Goal: Find contact information: Find contact information

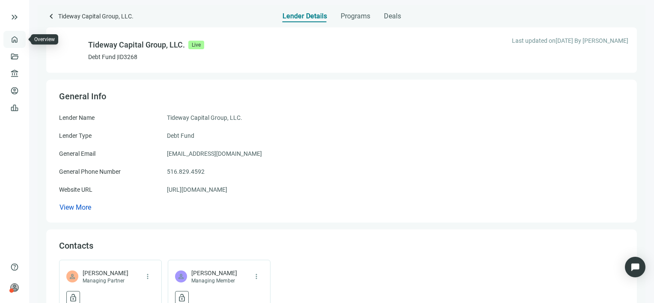
click at [21, 38] on link "Overview" at bounding box center [33, 39] width 25 height 7
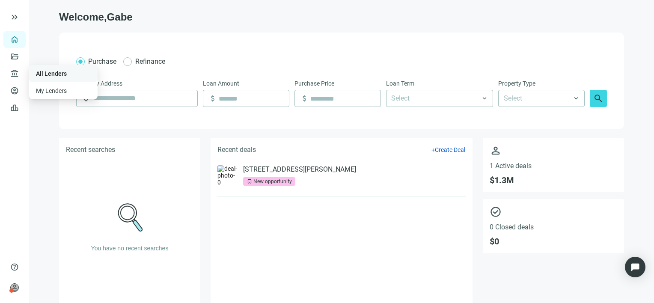
click at [57, 72] on link "All Lenders" at bounding box center [51, 73] width 31 height 7
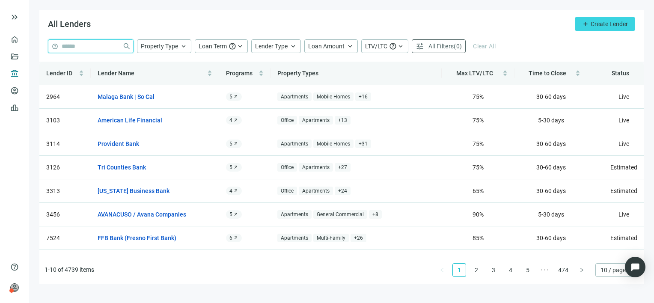
click at [82, 44] on input "search" at bounding box center [90, 46] width 57 height 13
type input "********"
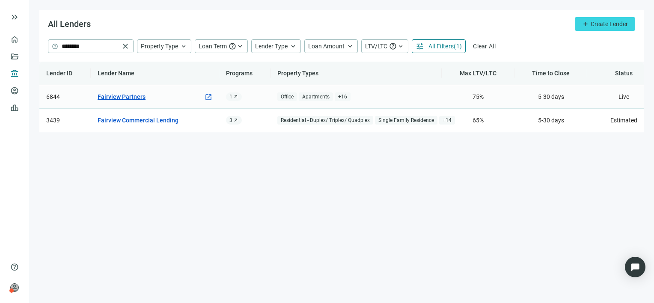
click at [126, 94] on link "Fairview Partners" at bounding box center [122, 96] width 48 height 9
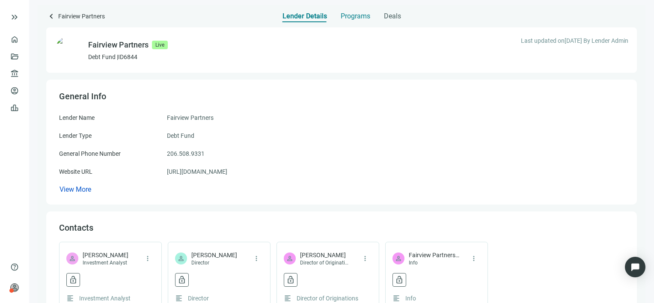
click at [362, 16] on span "Programs" at bounding box center [355, 16] width 30 height 9
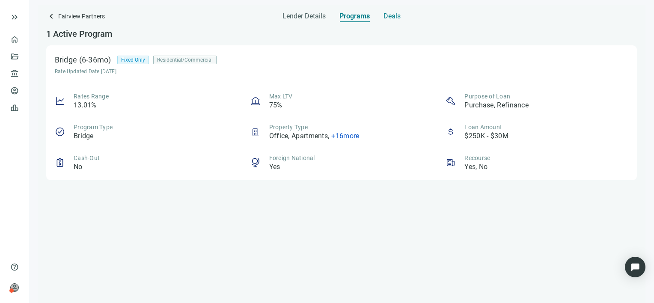
click at [392, 15] on span "Deals" at bounding box center [391, 16] width 17 height 9
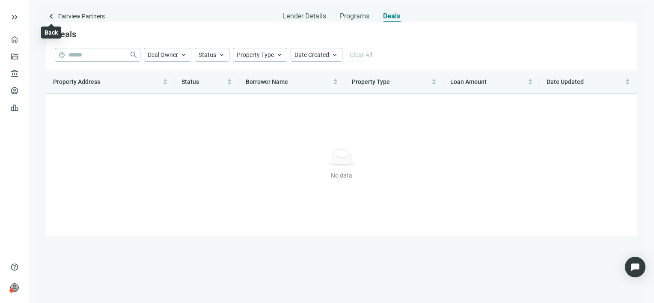
click at [51, 17] on span "keyboard_arrow_left" at bounding box center [51, 16] width 10 height 10
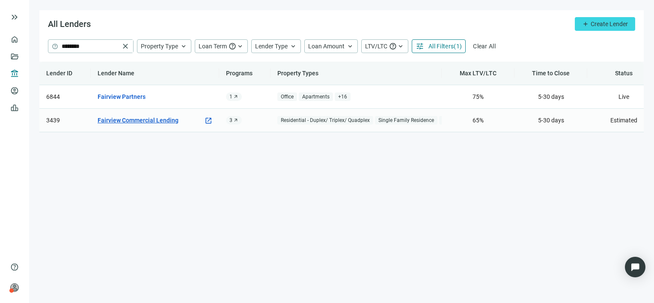
click at [154, 121] on link "Fairview Commercial Lending" at bounding box center [138, 119] width 81 height 9
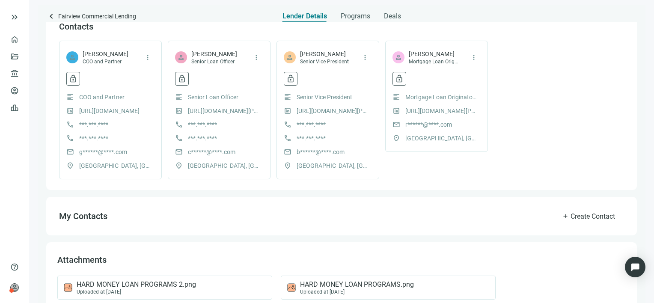
scroll to position [277, 0]
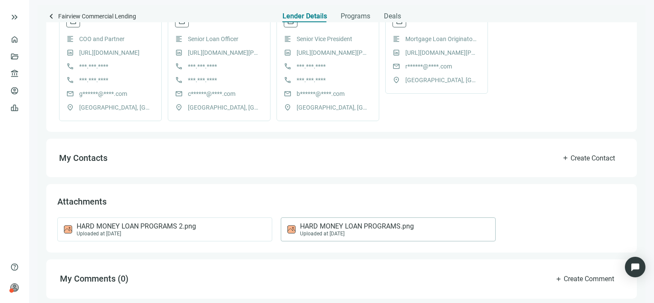
click at [340, 227] on span "HARD MONEY LOAN PROGRAMS.png" at bounding box center [357, 226] width 114 height 9
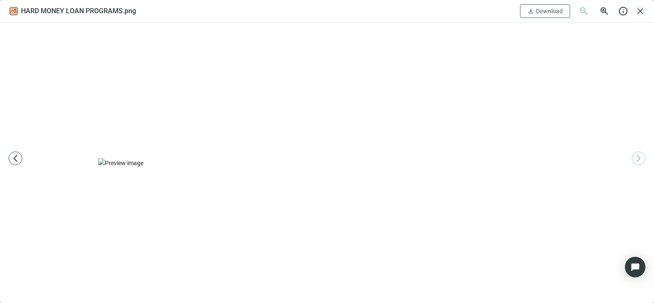
click at [644, 12] on span "close" at bounding box center [640, 11] width 10 height 10
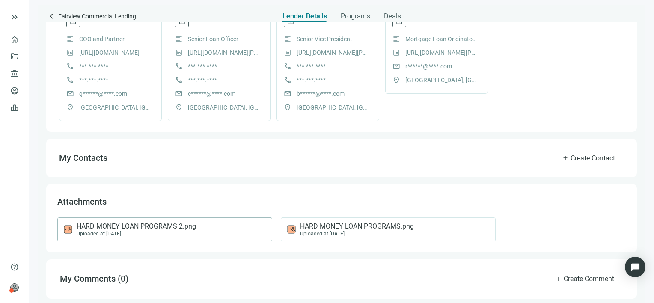
click at [160, 226] on span "HARD MONEY LOAN PROGRAMS 2.png" at bounding box center [136, 226] width 119 height 9
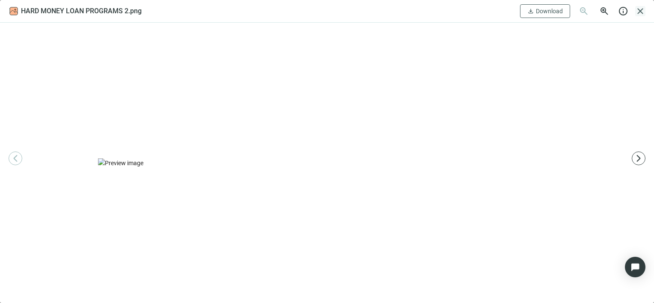
click at [640, 12] on span "close" at bounding box center [640, 11] width 10 height 10
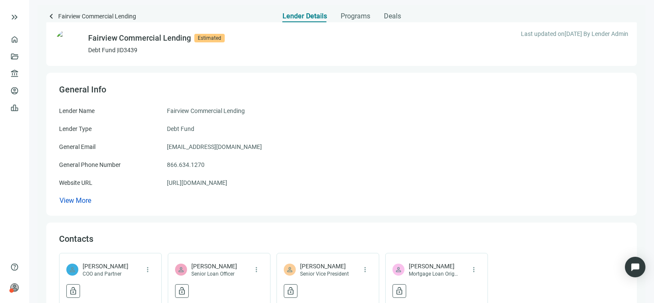
scroll to position [0, 0]
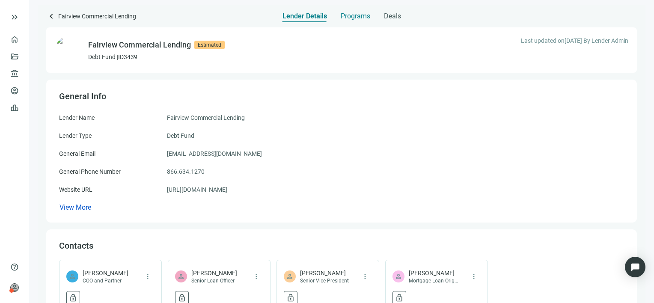
click at [353, 12] on span "Programs" at bounding box center [355, 16] width 30 height 9
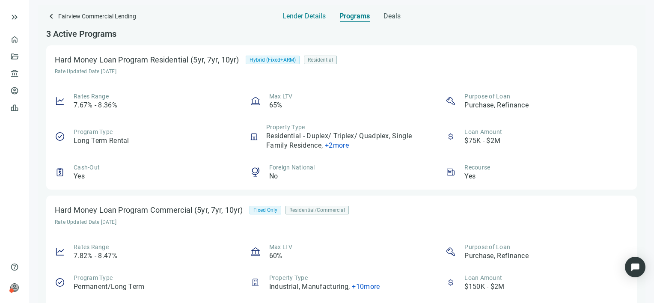
click at [303, 17] on span "Lender Details" at bounding box center [303, 16] width 43 height 9
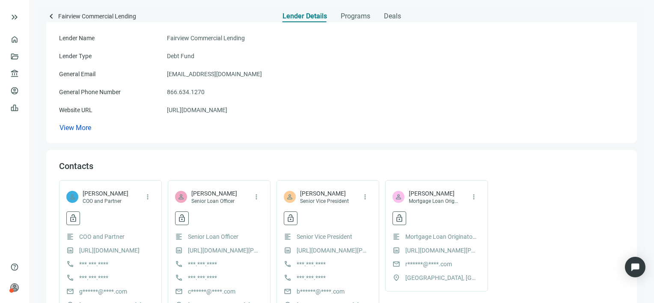
scroll to position [171, 0]
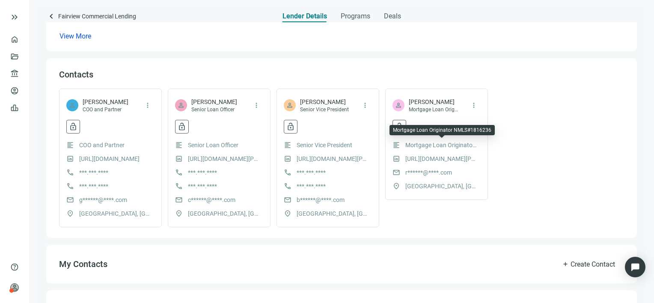
click at [448, 148] on span "Mortgage Loan Originator NMLS#1816236" at bounding box center [441, 144] width 73 height 9
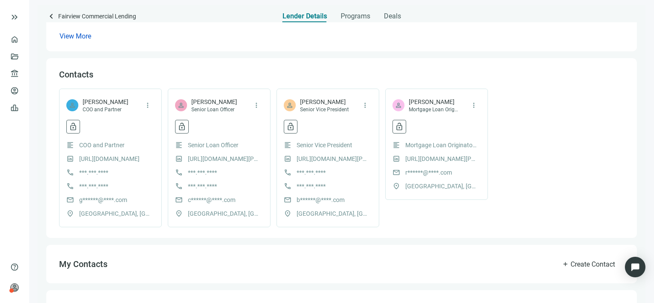
click at [451, 184] on div "location_on [GEOGRAPHIC_DATA], [GEOGRAPHIC_DATA]" at bounding box center [436, 185] width 88 height 9
click at [474, 105] on span "more_vert" at bounding box center [474, 105] width 8 height 8
click at [399, 125] on span "lock_open" at bounding box center [399, 126] width 9 height 9
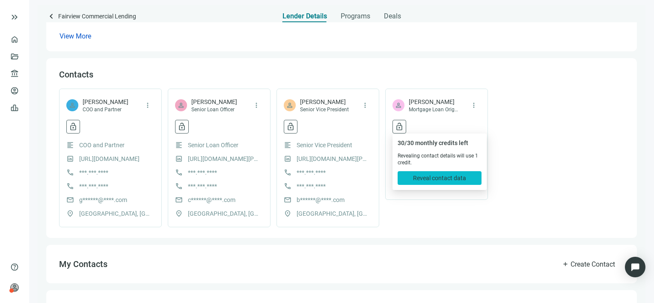
click at [427, 179] on span "Reveal contact data" at bounding box center [439, 178] width 53 height 7
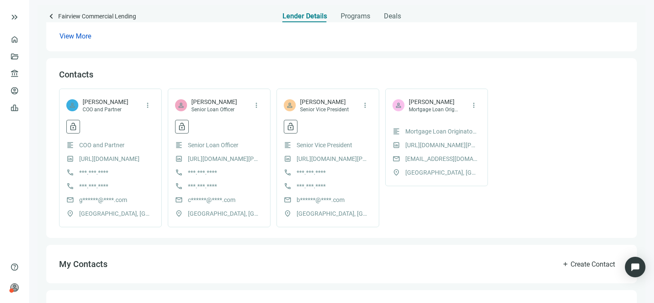
click at [464, 157] on span "[EMAIL_ADDRESS][DOMAIN_NAME]" at bounding box center [441, 158] width 73 height 9
drag, startPoint x: 464, startPoint y: 157, endPoint x: 474, endPoint y: 161, distance: 10.8
click at [474, 161] on span "[EMAIL_ADDRESS][DOMAIN_NAME]" at bounding box center [441, 158] width 73 height 9
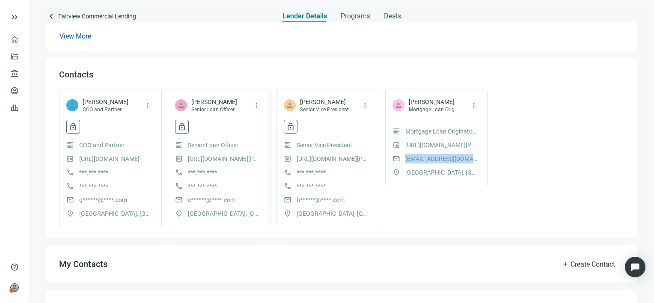
click at [472, 160] on span "[EMAIL_ADDRESS][DOMAIN_NAME]" at bounding box center [441, 158] width 73 height 9
click at [469, 160] on span "[EMAIL_ADDRESS][DOMAIN_NAME]" at bounding box center [441, 158] width 73 height 9
drag, startPoint x: 469, startPoint y: 160, endPoint x: 472, endPoint y: 106, distance: 54.8
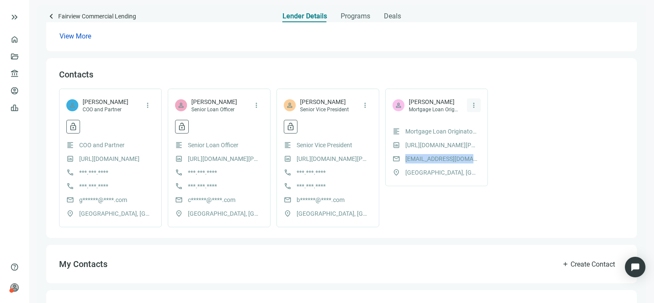
click at [472, 106] on span "more_vert" at bounding box center [474, 105] width 8 height 8
click at [444, 118] on div "person [PERSON_NAME] Mortgage Loan Originator NMLS#1816236 more_vert format_ali…" at bounding box center [436, 138] width 103 height 98
click at [414, 103] on span "[PERSON_NAME]" at bounding box center [432, 102] width 49 height 9
click at [394, 160] on span "mail" at bounding box center [396, 159] width 8 height 8
click at [396, 157] on span "mail" at bounding box center [396, 159] width 8 height 8
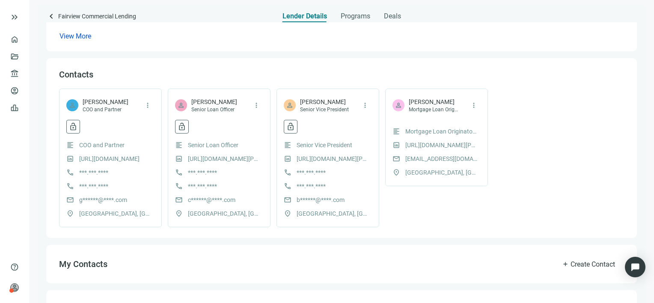
click at [434, 160] on span "[EMAIL_ADDRESS][DOMAIN_NAME]" at bounding box center [441, 158] width 73 height 9
click at [435, 157] on span "[EMAIL_ADDRESS][DOMAIN_NAME]" at bounding box center [441, 158] width 73 height 9
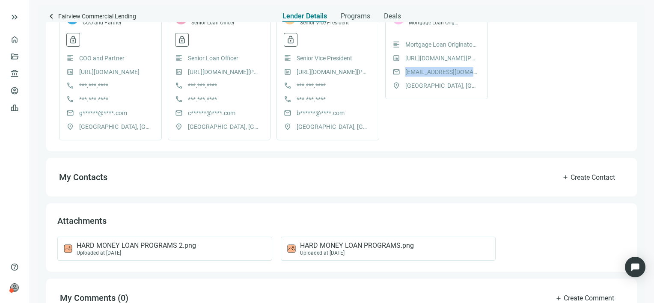
scroll to position [277, 0]
